Goal: Task Accomplishment & Management: Manage account settings

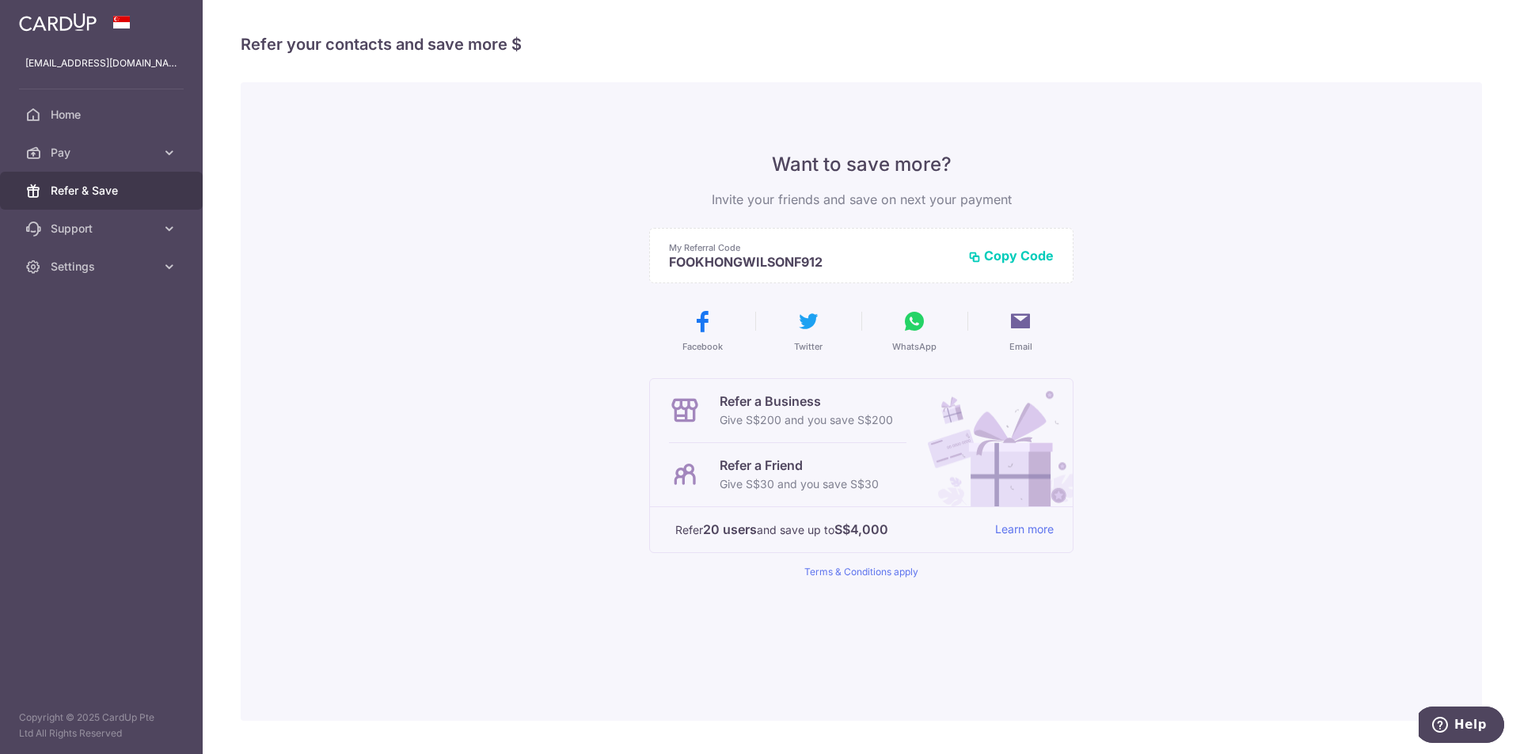
click at [1012, 257] on button "Copy Code" at bounding box center [1011, 256] width 86 height 16
click at [161, 150] on link "Pay" at bounding box center [101, 153] width 203 height 38
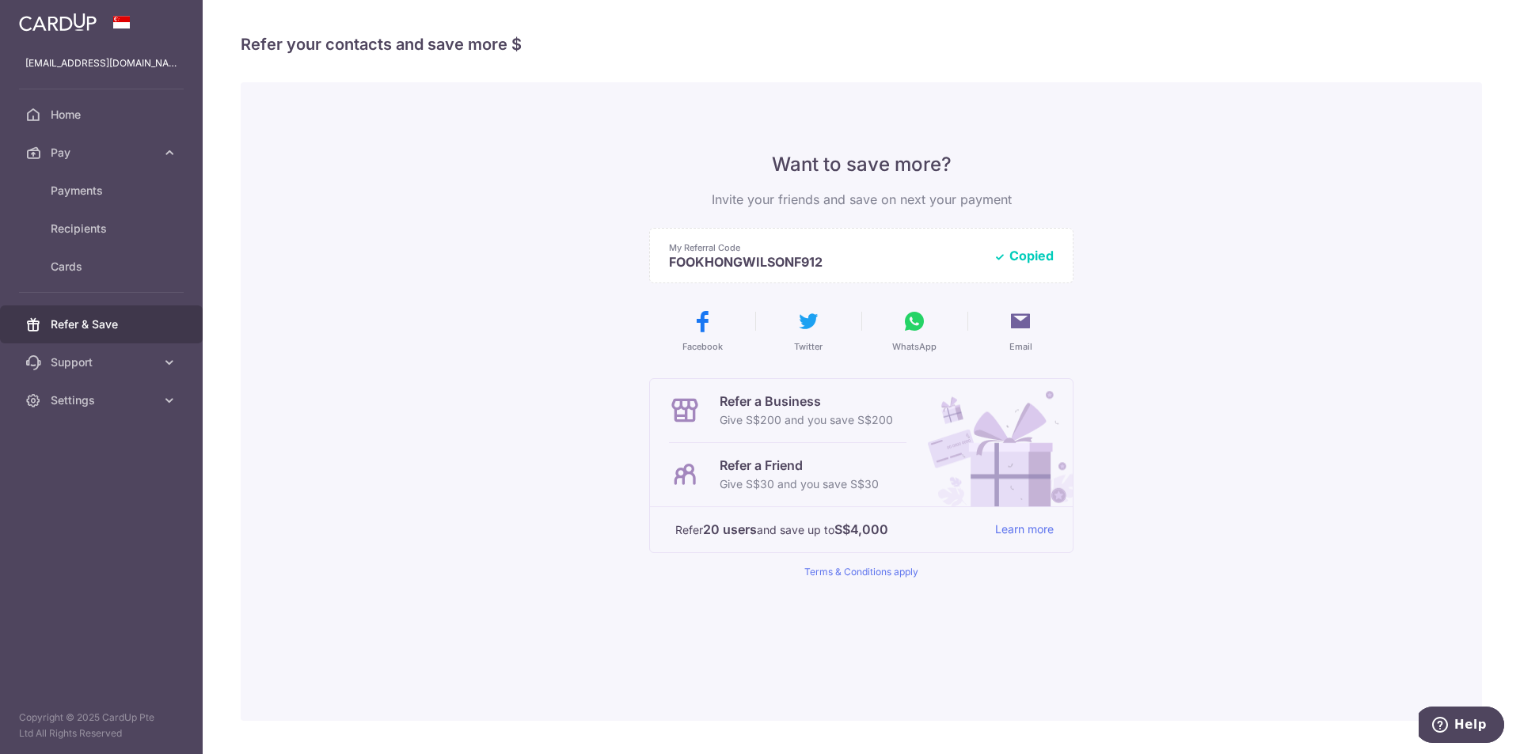
click at [1043, 248] on button "Copied" at bounding box center [1024, 256] width 60 height 16
click at [455, 310] on div "Want to save more? Invite your friends and save on next your payment My Referra…" at bounding box center [861, 401] width 1241 height 639
click at [162, 385] on link "Settings" at bounding box center [101, 401] width 203 height 38
click at [97, 479] on span "Logout" at bounding box center [103, 477] width 105 height 16
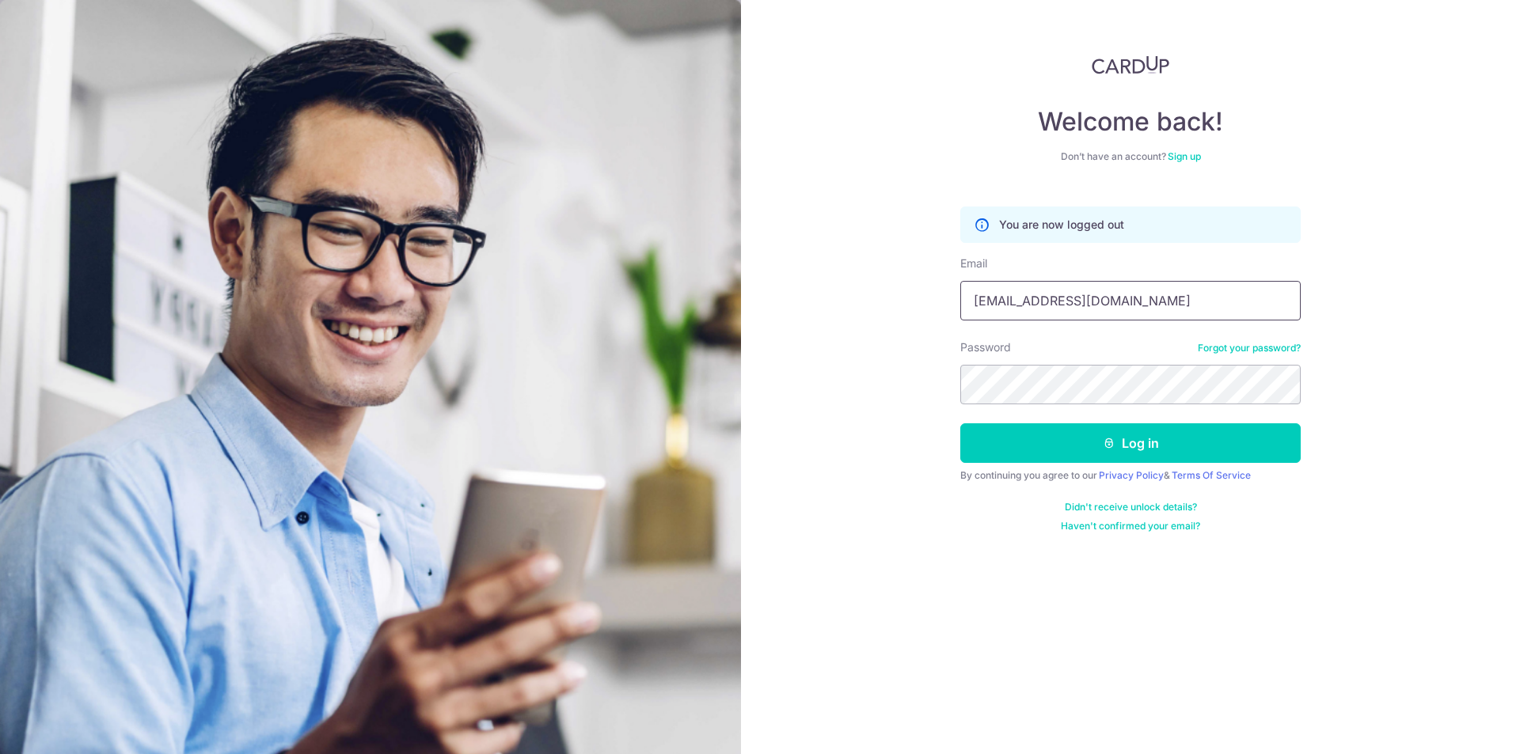
click at [1146, 313] on input "fanfookhong@gmail.com" at bounding box center [1130, 301] width 340 height 40
type input "[EMAIL_ADDRESS][DOMAIN_NAME]"
click at [1137, 437] on button "Log in" at bounding box center [1130, 444] width 340 height 40
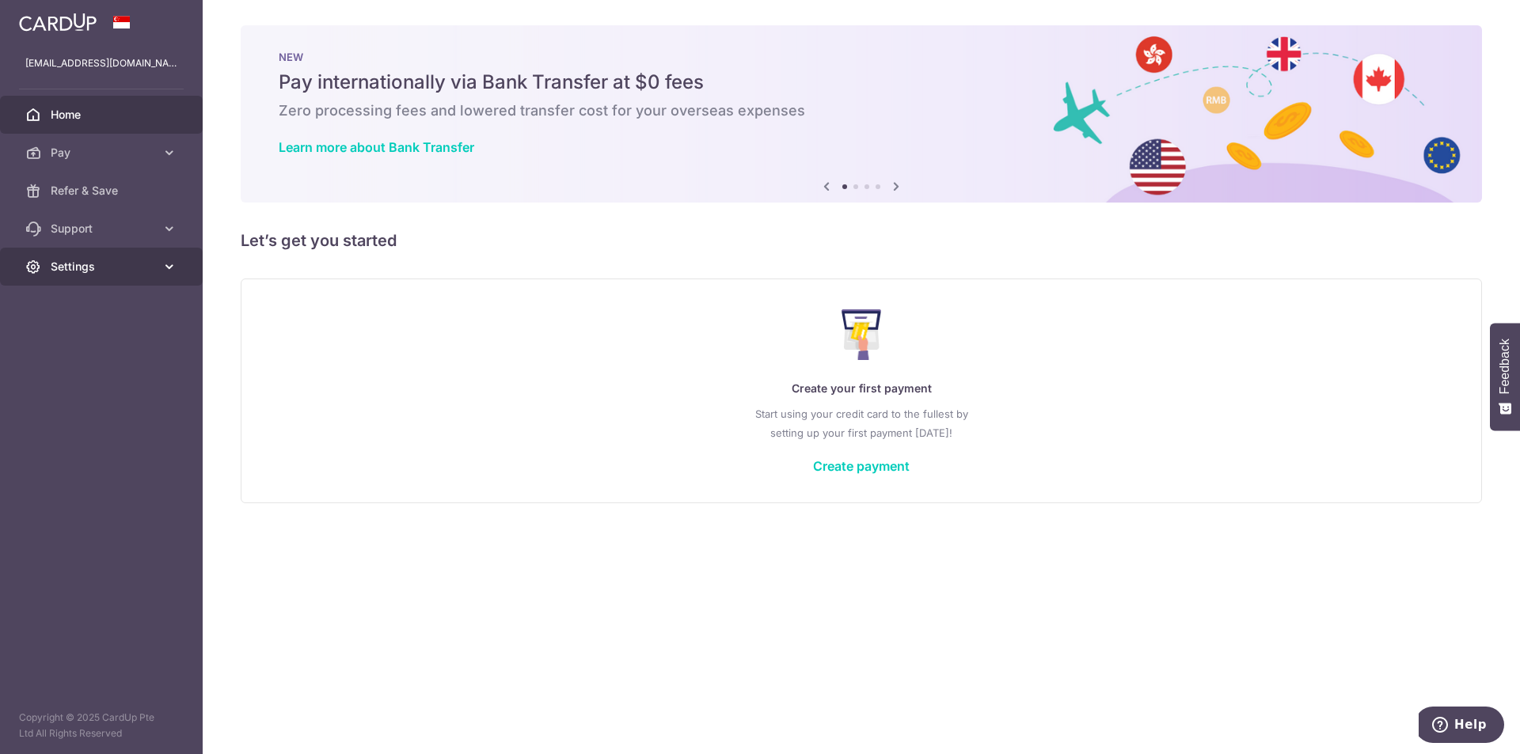
click at [122, 257] on link "Settings" at bounding box center [101, 267] width 203 height 38
click at [89, 305] on span "Account" at bounding box center [103, 305] width 105 height 16
